Goal: Information Seeking & Learning: Learn about a topic

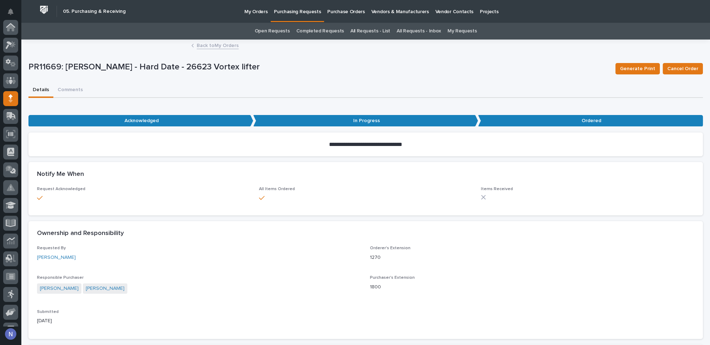
scroll to position [71, 0]
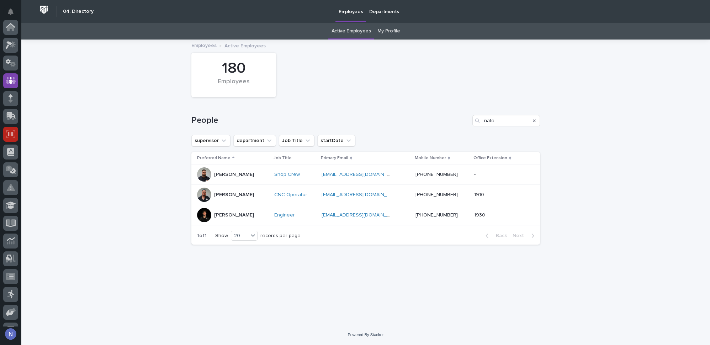
scroll to position [53, 0]
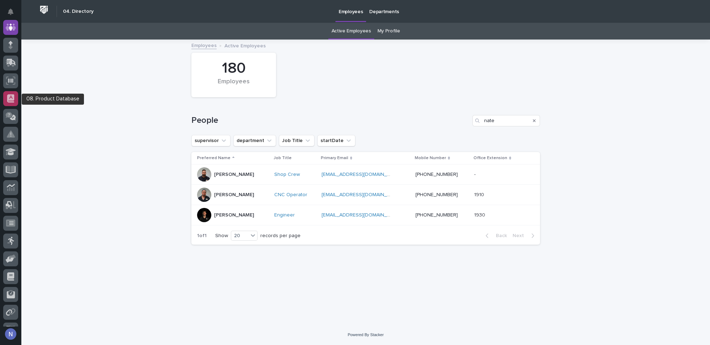
click at [11, 99] on icon at bounding box center [10, 98] width 7 height 8
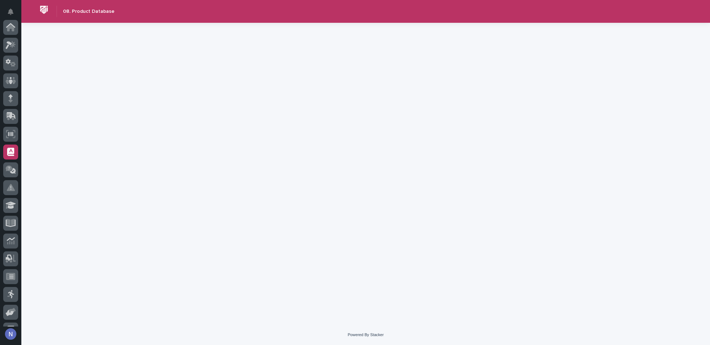
scroll to position [103, 0]
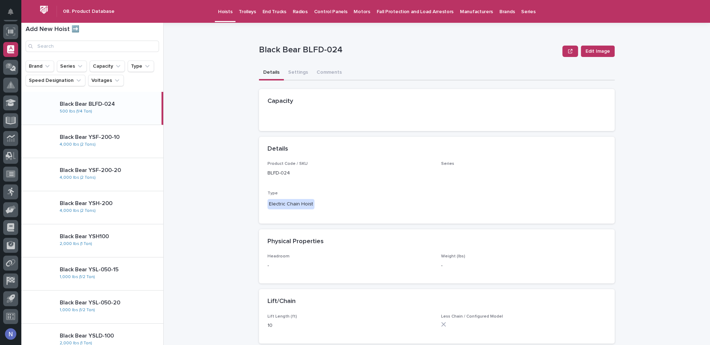
click at [264, 9] on p "End Trucks" at bounding box center [275, 7] width 24 height 15
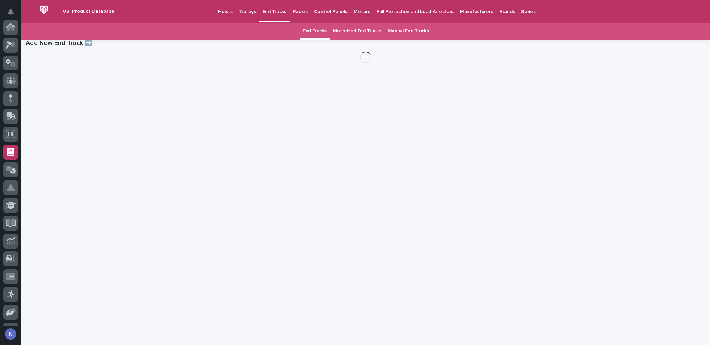
scroll to position [103, 0]
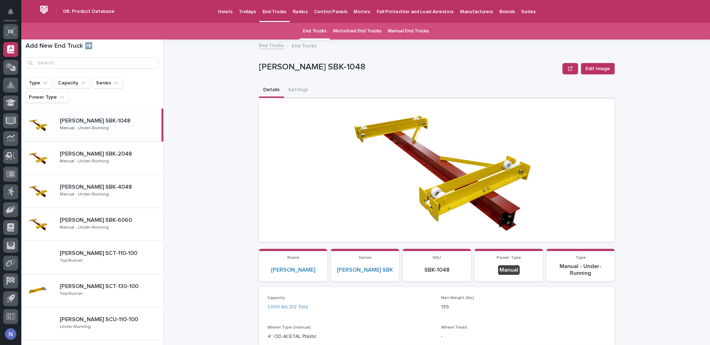
click at [355, 31] on link "Motorized End Trucks" at bounding box center [357, 31] width 48 height 17
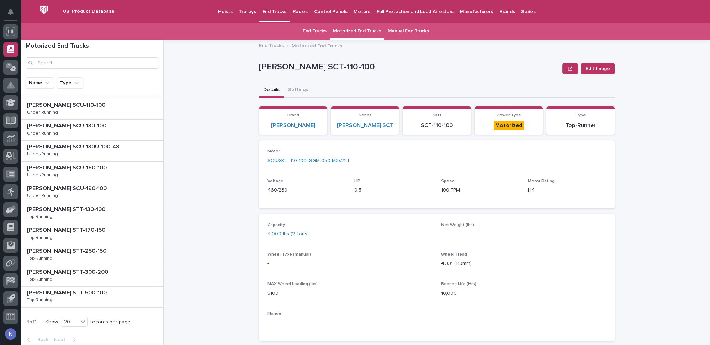
scroll to position [38, 0]
click at [111, 248] on p at bounding box center [93, 249] width 133 height 7
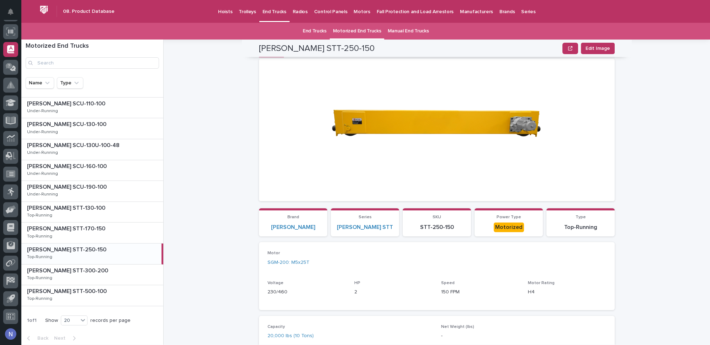
scroll to position [34, 0]
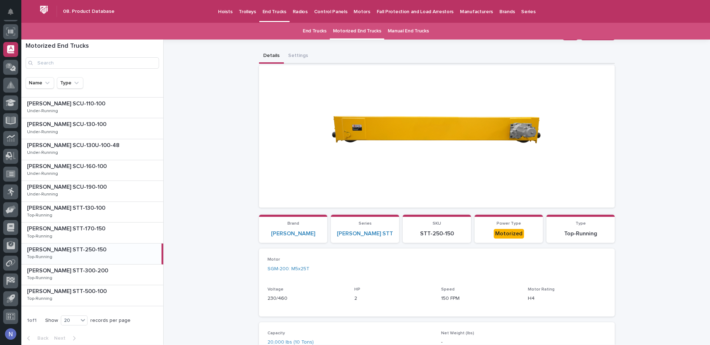
click at [354, 11] on p "Motors" at bounding box center [362, 7] width 16 height 15
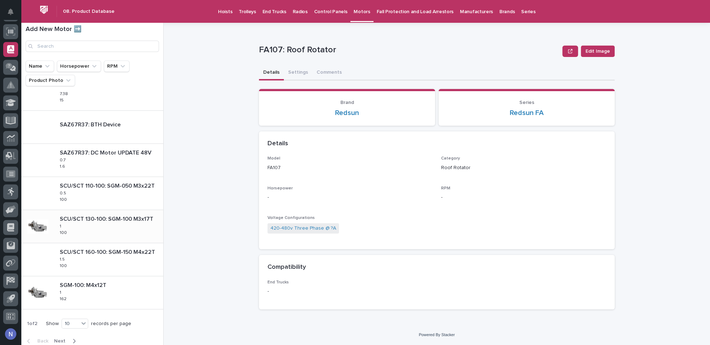
scroll to position [117, 0]
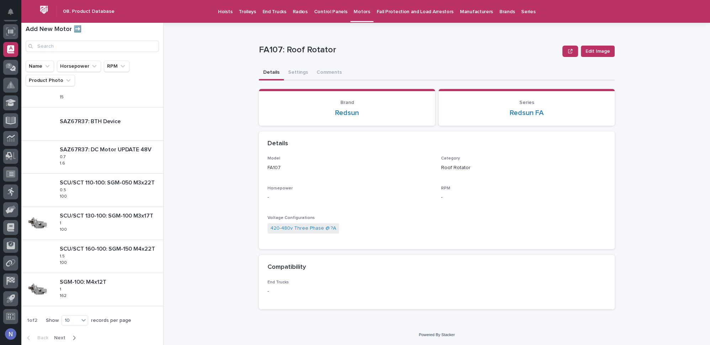
click at [73, 335] on icon "button" at bounding box center [74, 338] width 3 height 6
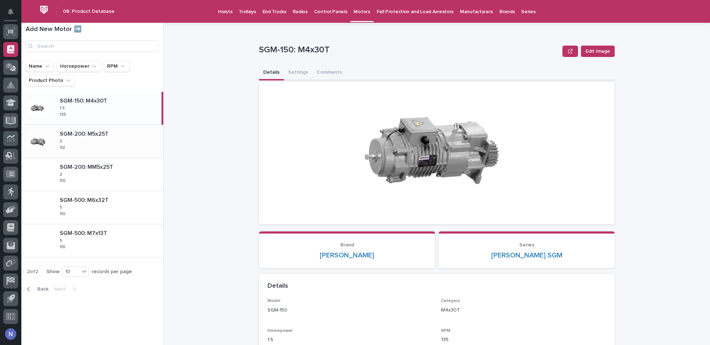
click at [112, 141] on div "SGM-200: M5x25T SGM-200: M5x25T 2 2 92 92" at bounding box center [108, 141] width 109 height 27
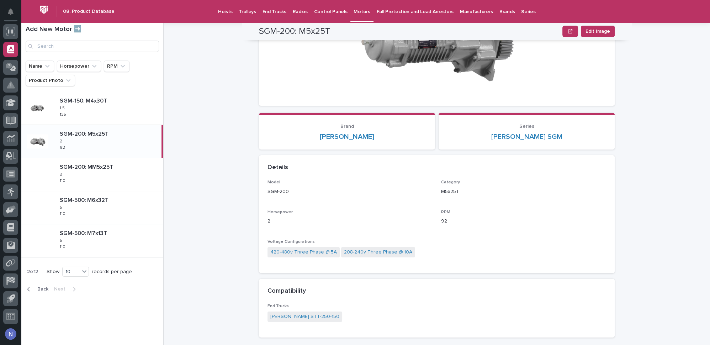
scroll to position [136, 0]
